Goal: Task Accomplishment & Management: Use online tool/utility

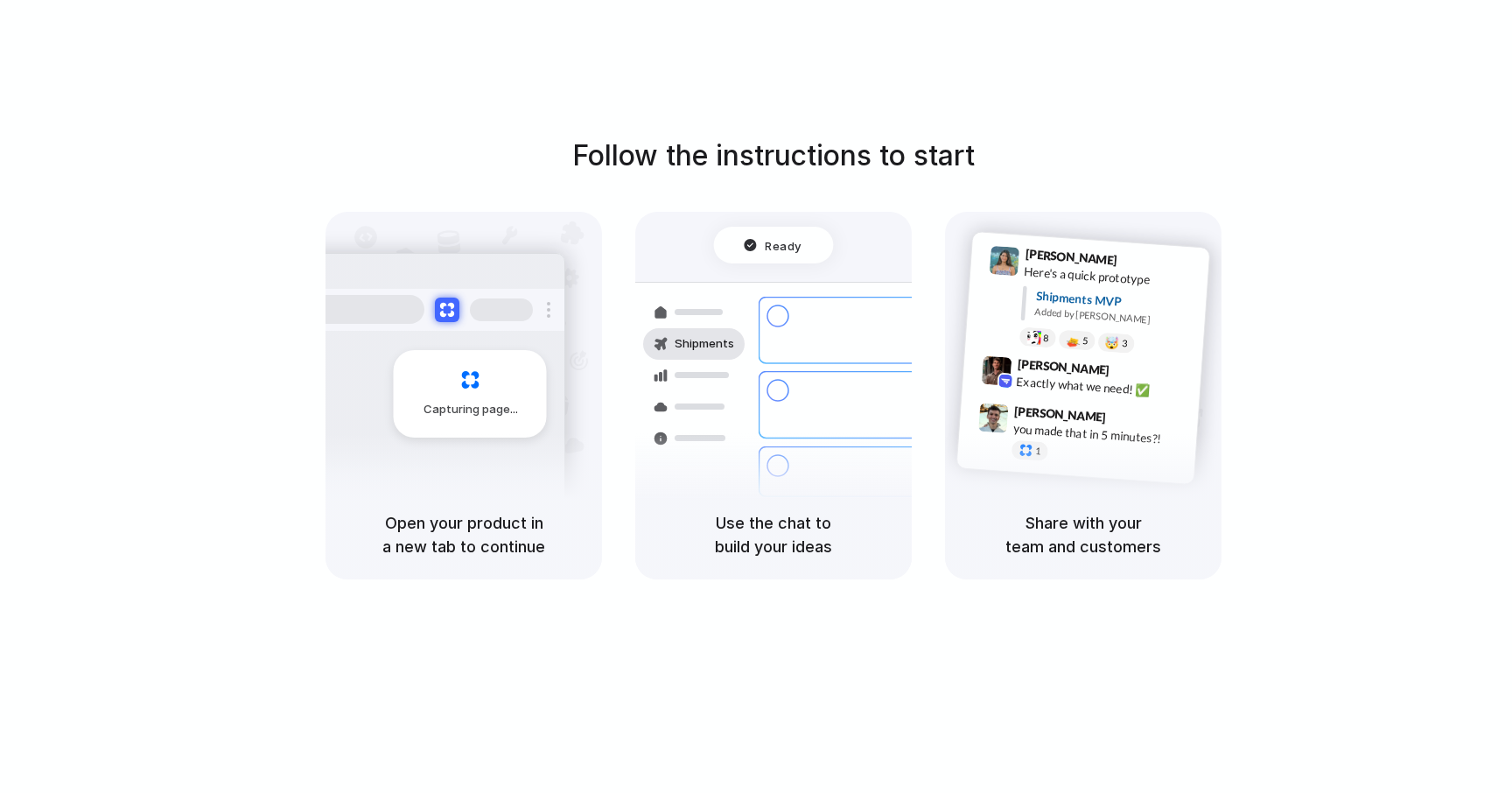
click at [536, 431] on div "Capturing page" at bounding box center [470, 394] width 153 height 87
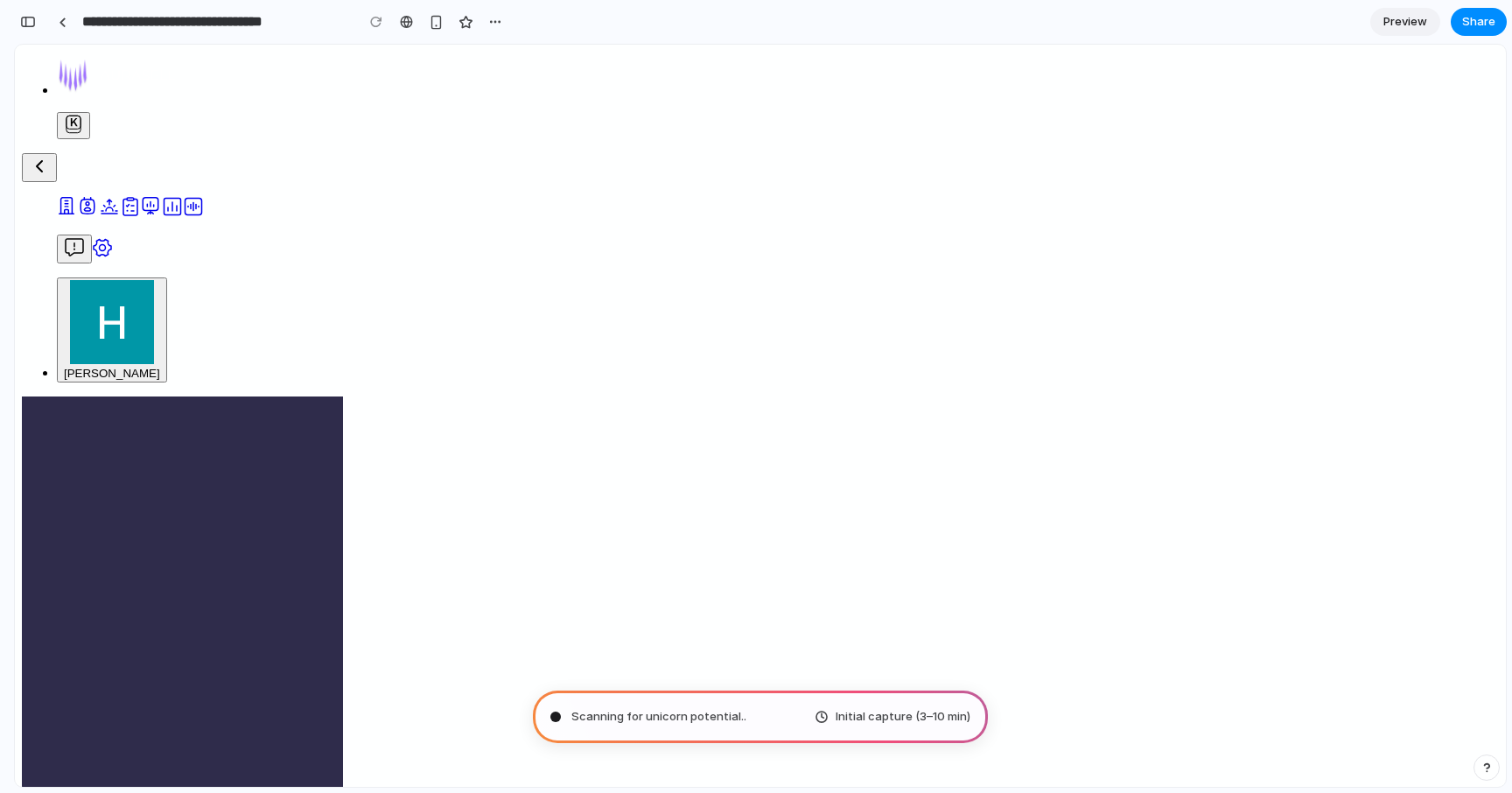
type input "**********"
